Goal: Task Accomplishment & Management: Manage account settings

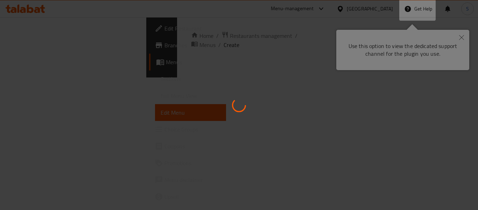
click at [272, 168] on div at bounding box center [239, 105] width 478 height 210
click at [459, 36] on div at bounding box center [239, 105] width 478 height 210
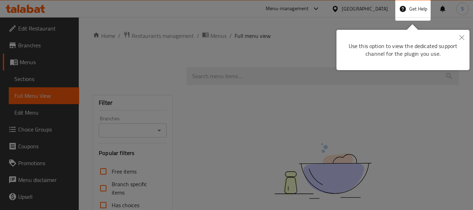
drag, startPoint x: 399, startPoint y: 0, endPoint x: 213, endPoint y: 52, distance: 193.2
click at [213, 52] on body "​ Menu-management Oman Get Help S Edit Restaurant Branches Menus Sections Full …" at bounding box center [236, 113] width 473 height 192
drag, startPoint x: 462, startPoint y: 37, endPoint x: 458, endPoint y: 39, distance: 3.8
click at [461, 37] on icon "Close" at bounding box center [461, 37] width 5 height 5
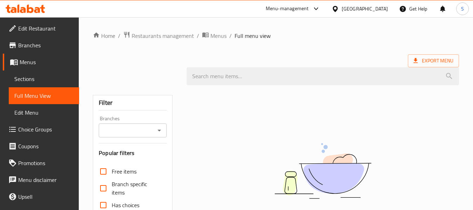
click at [341, 12] on div at bounding box center [336, 9] width 10 height 8
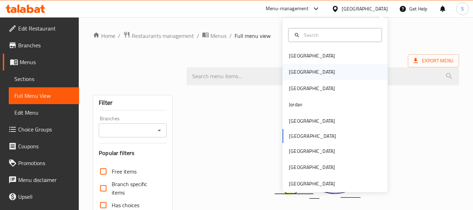
click at [295, 68] on div "Egypt" at bounding box center [311, 72] width 57 height 16
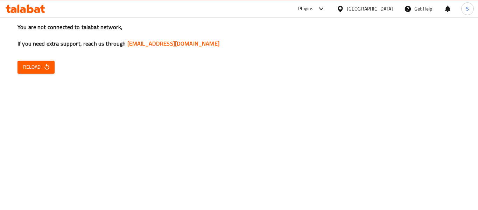
click at [46, 67] on icon "button" at bounding box center [46, 66] width 7 height 7
drag, startPoint x: 23, startPoint y: 65, endPoint x: 27, endPoint y: 66, distance: 3.7
click at [26, 66] on span "Reload" at bounding box center [36, 67] width 26 height 9
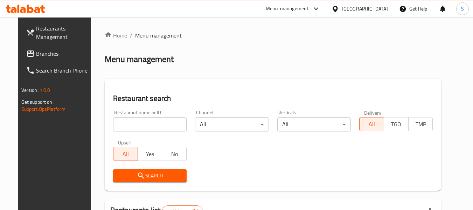
click at [337, 8] on icon at bounding box center [334, 9] width 5 height 6
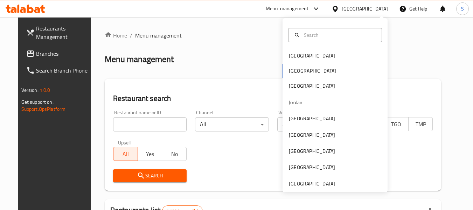
click at [377, 10] on div "Egypt" at bounding box center [364, 9] width 46 height 8
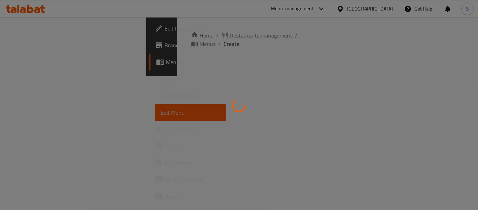
click at [385, 9] on div at bounding box center [239, 105] width 478 height 210
click at [381, 8] on div at bounding box center [239, 105] width 478 height 210
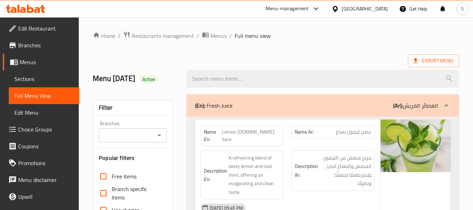
click at [384, 9] on div "[GEOGRAPHIC_DATA]" at bounding box center [364, 9] width 46 height 8
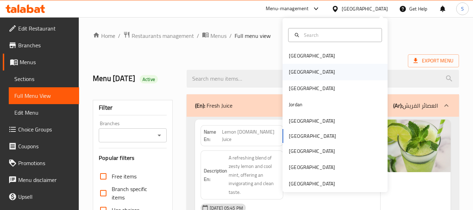
click at [297, 72] on div "[GEOGRAPHIC_DATA]" at bounding box center [311, 72] width 57 height 16
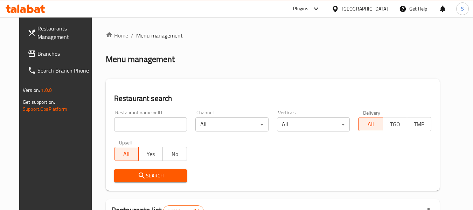
click at [38, 52] on span "Branches" at bounding box center [64, 53] width 55 height 8
